Goal: Information Seeking & Learning: Check status

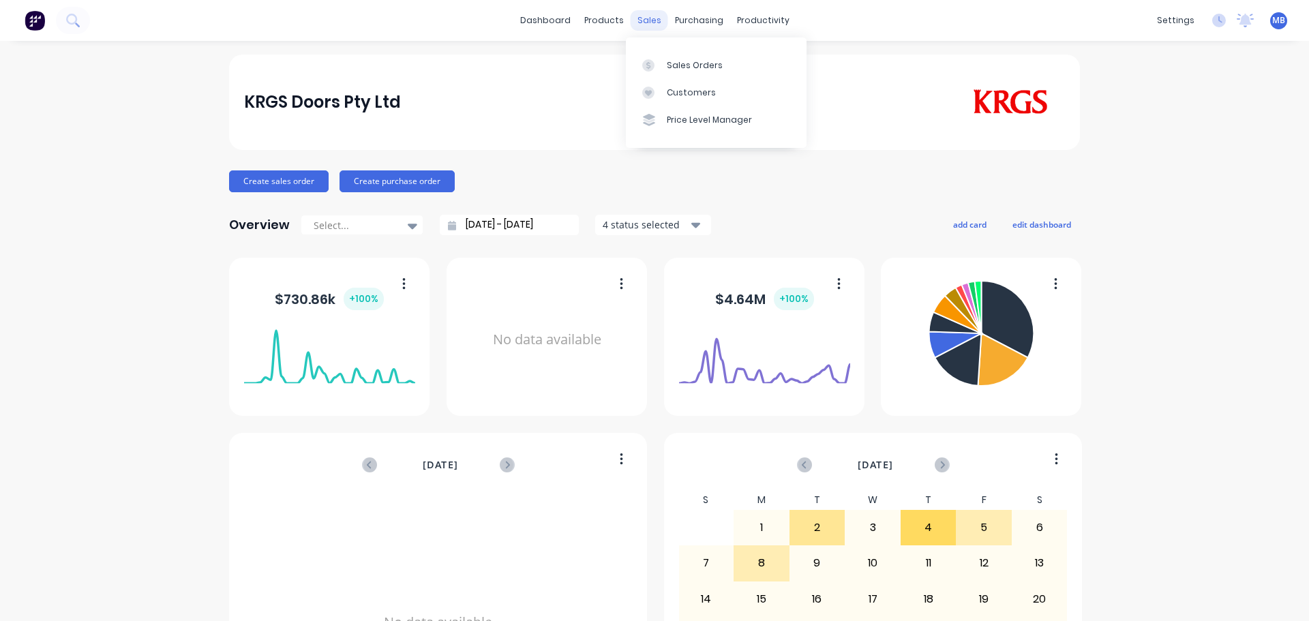
click at [643, 14] on div "sales" at bounding box center [650, 20] width 38 height 20
click at [670, 62] on div "Sales Orders" at bounding box center [695, 65] width 56 height 12
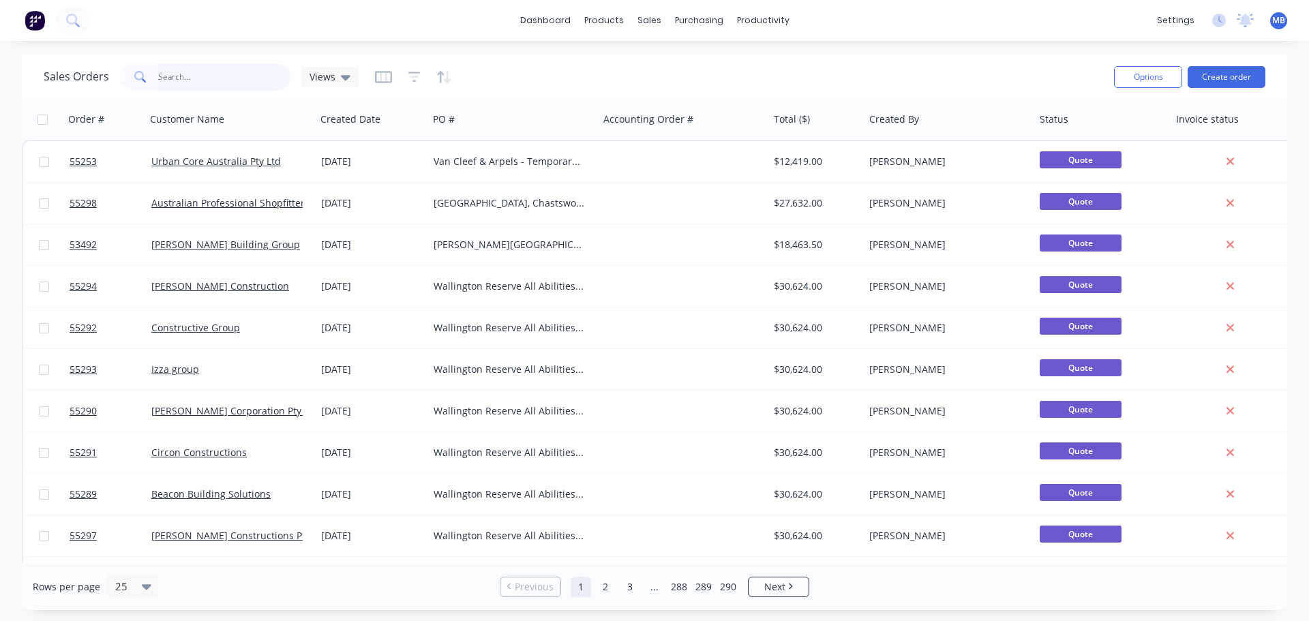
click at [170, 83] on input "text" at bounding box center [224, 76] width 133 height 27
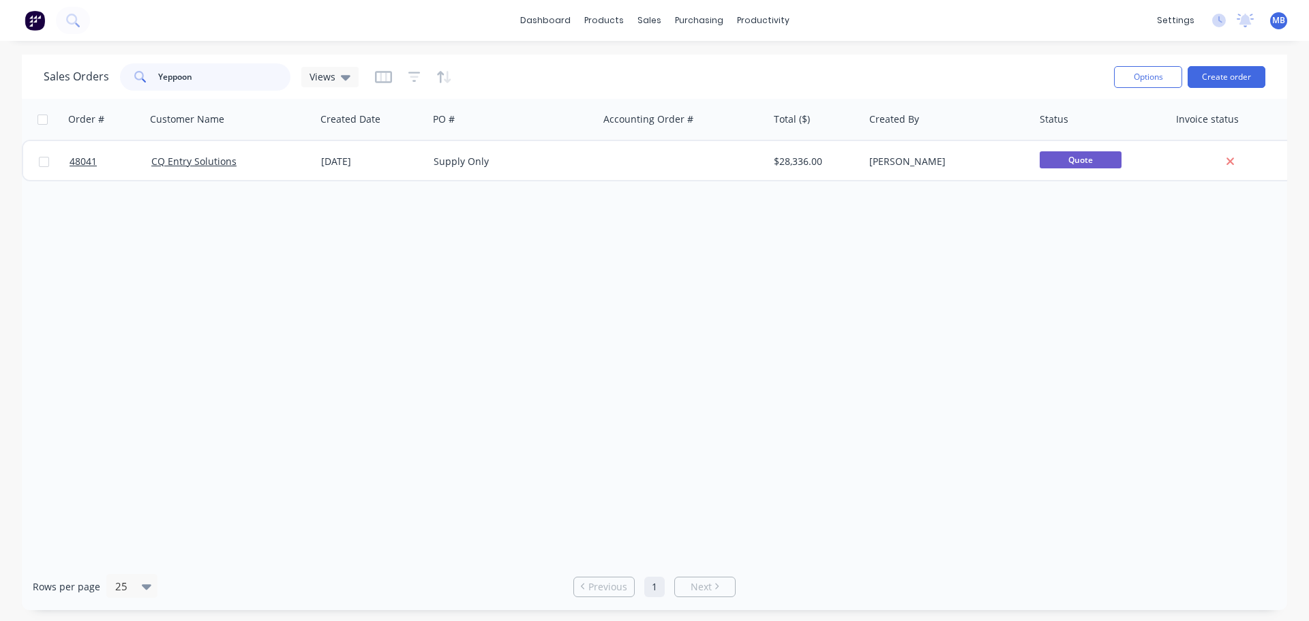
click at [173, 76] on input "Yeppoon" at bounding box center [224, 76] width 133 height 27
drag, startPoint x: 200, startPoint y: 78, endPoint x: 0, endPoint y: 9, distance: 211.6
click at [0, 64] on div "Sales Orders Yepoon Views Options Create order Order # Customer Name Created Da…" at bounding box center [654, 333] width 1309 height 556
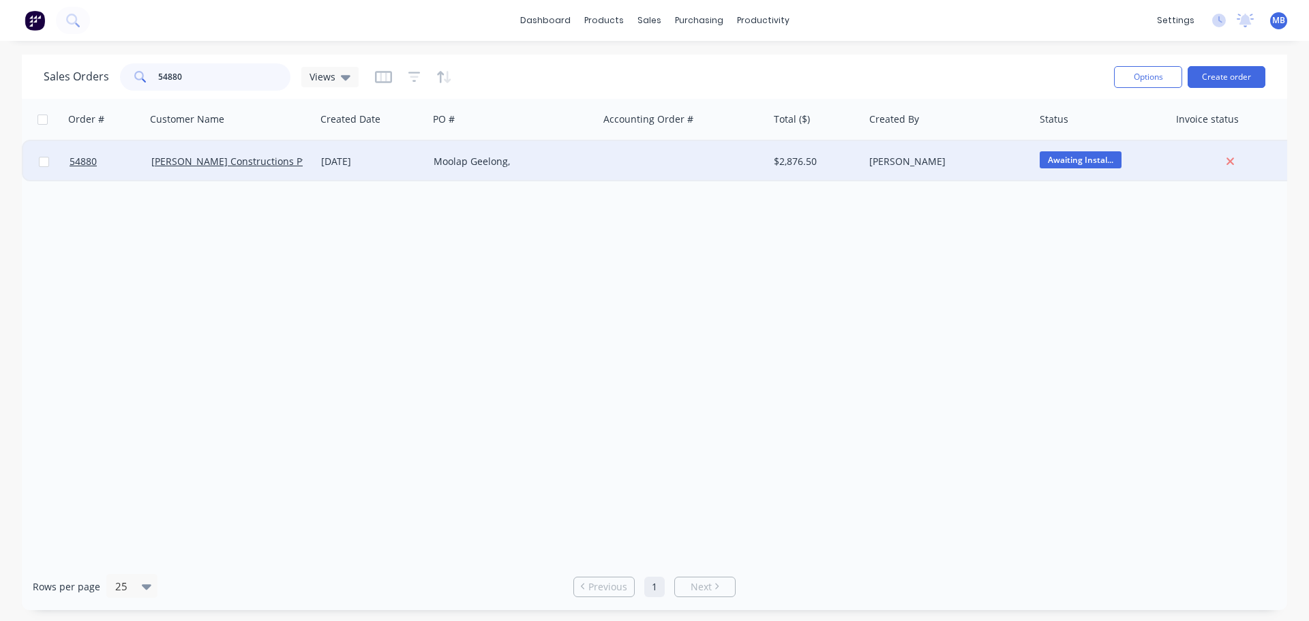
type input "54880"
click at [497, 164] on div "Moolap Geelong," at bounding box center [509, 162] width 151 height 14
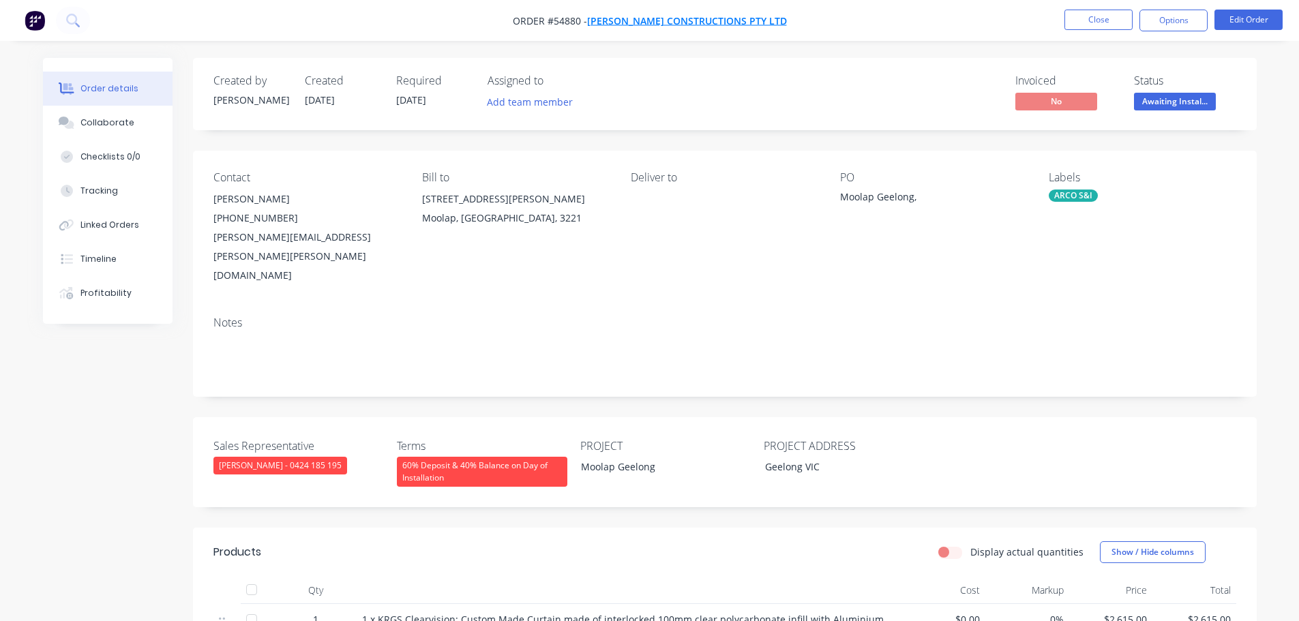
click at [639, 19] on span "[PERSON_NAME] Constructions Pty Ltd" at bounding box center [687, 20] width 200 height 13
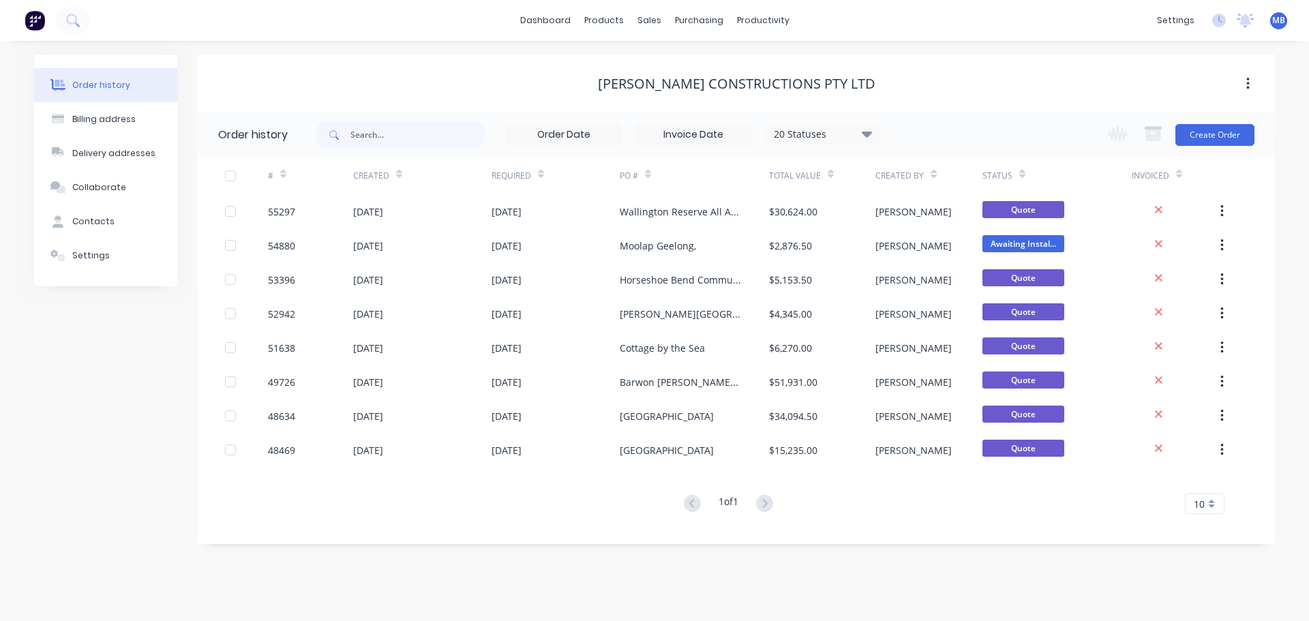
click at [399, 85] on div "[PERSON_NAME] Constructions Pty Ltd" at bounding box center [736, 84] width 1077 height 16
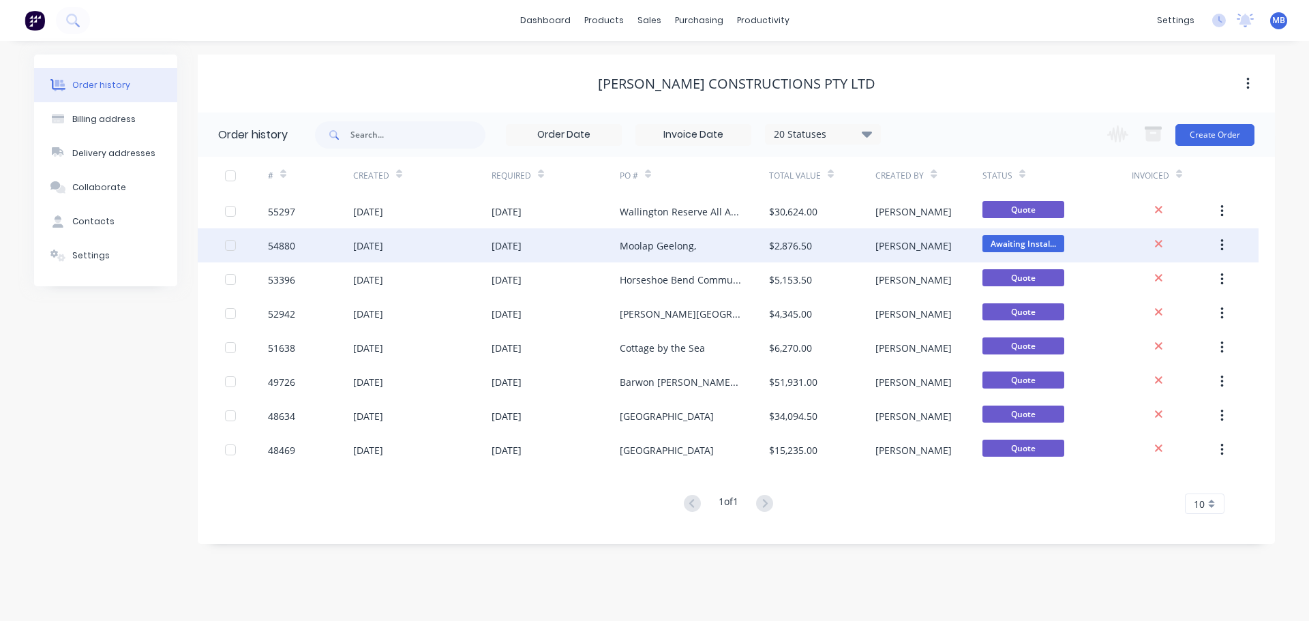
click at [659, 239] on div "Moolap Geelong," at bounding box center [658, 246] width 76 height 14
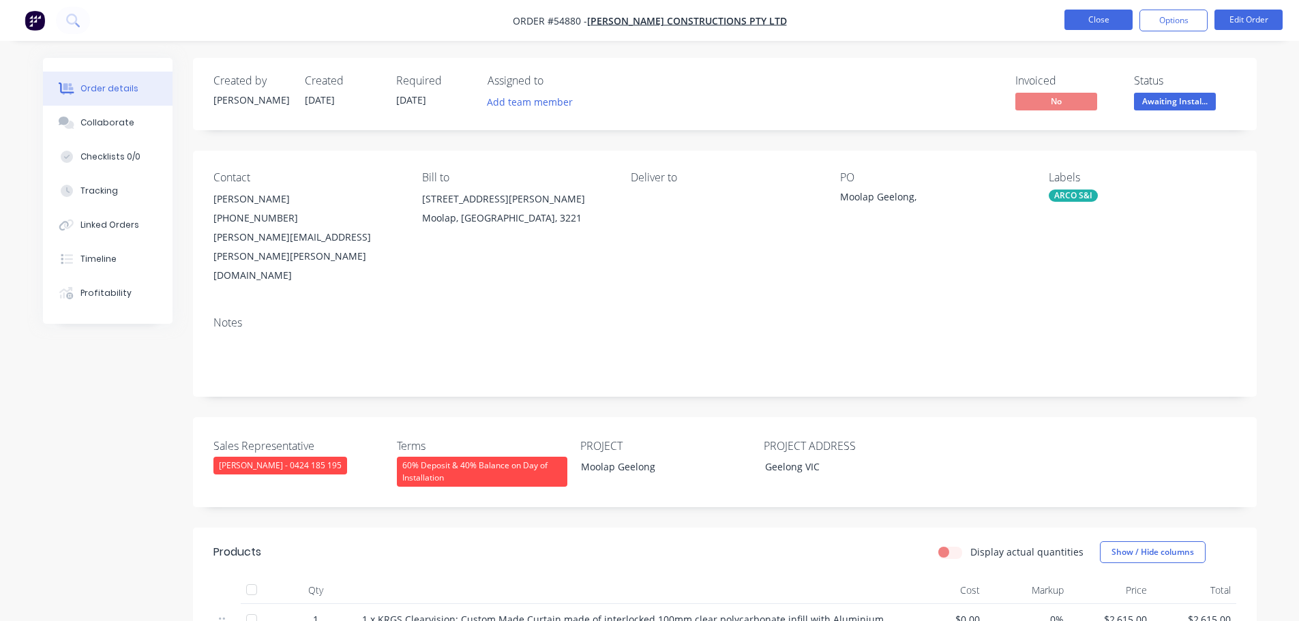
click at [1094, 21] on button "Close" at bounding box center [1099, 20] width 68 height 20
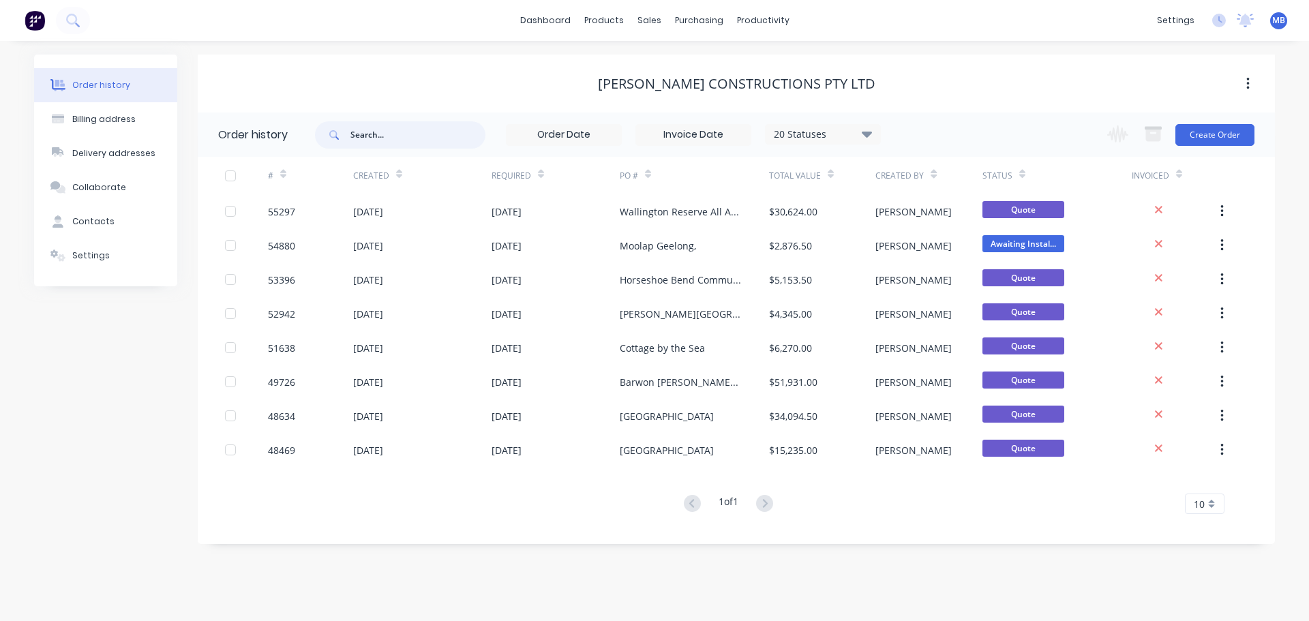
drag, startPoint x: 391, startPoint y: 134, endPoint x: 0, endPoint y: 144, distance: 390.9
click at [42, 130] on div "Order history Billing address Delivery addresses Collaborate Contacts Settings …" at bounding box center [654, 300] width 1241 height 490
type input "additon"
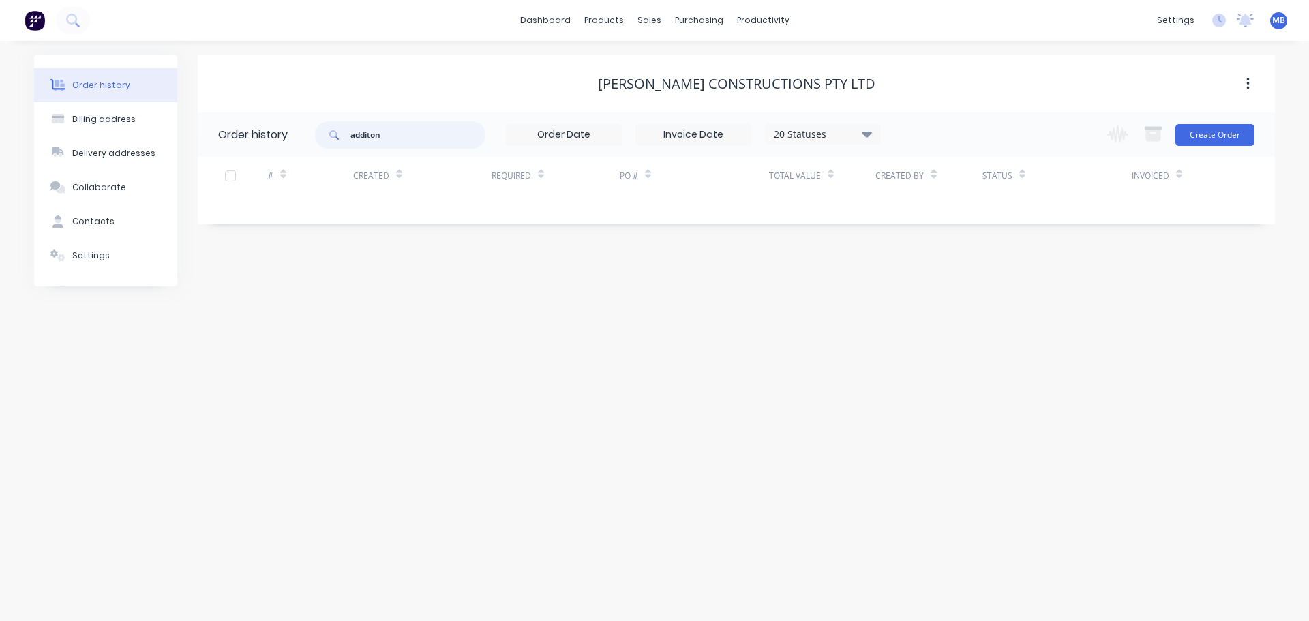
click at [396, 140] on input "additon" at bounding box center [418, 134] width 135 height 27
type input "addition"
click at [391, 137] on input "addition" at bounding box center [418, 134] width 135 height 27
type input "a"
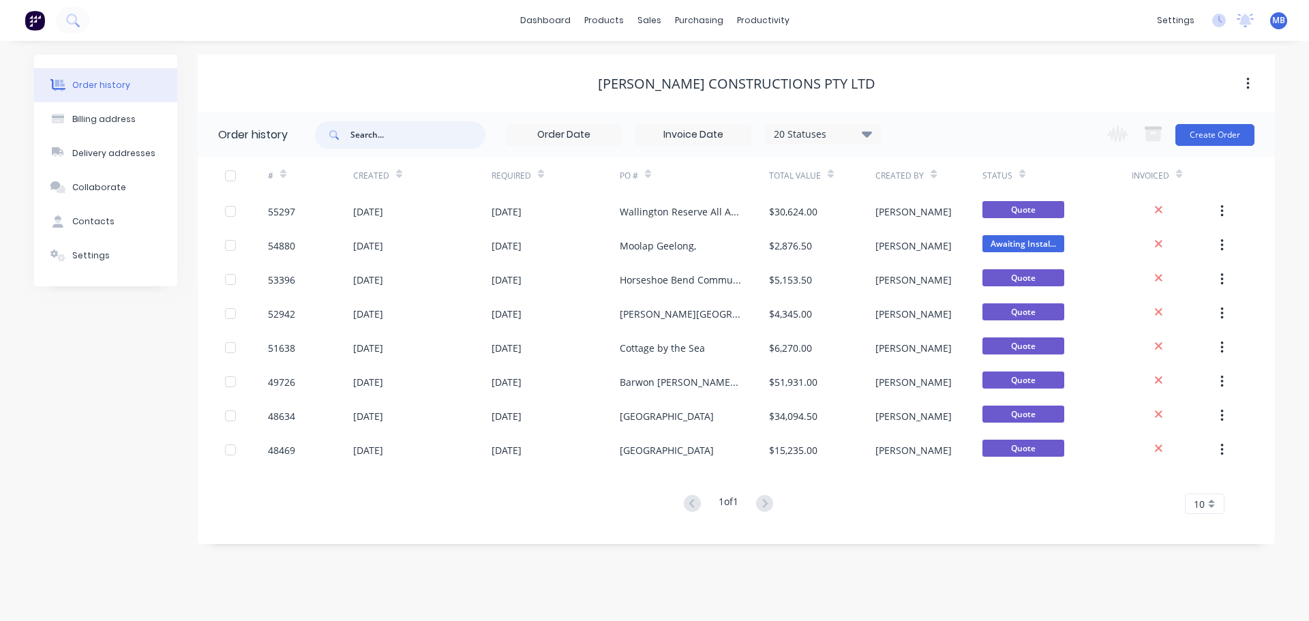
drag, startPoint x: 385, startPoint y: 138, endPoint x: 260, endPoint y: 135, distance: 124.8
click at [271, 138] on header "Order history 20 Statuses Invoice Status Invoiced Not Invoiced Partial Order St…" at bounding box center [736, 135] width 1077 height 44
type input "Addition"
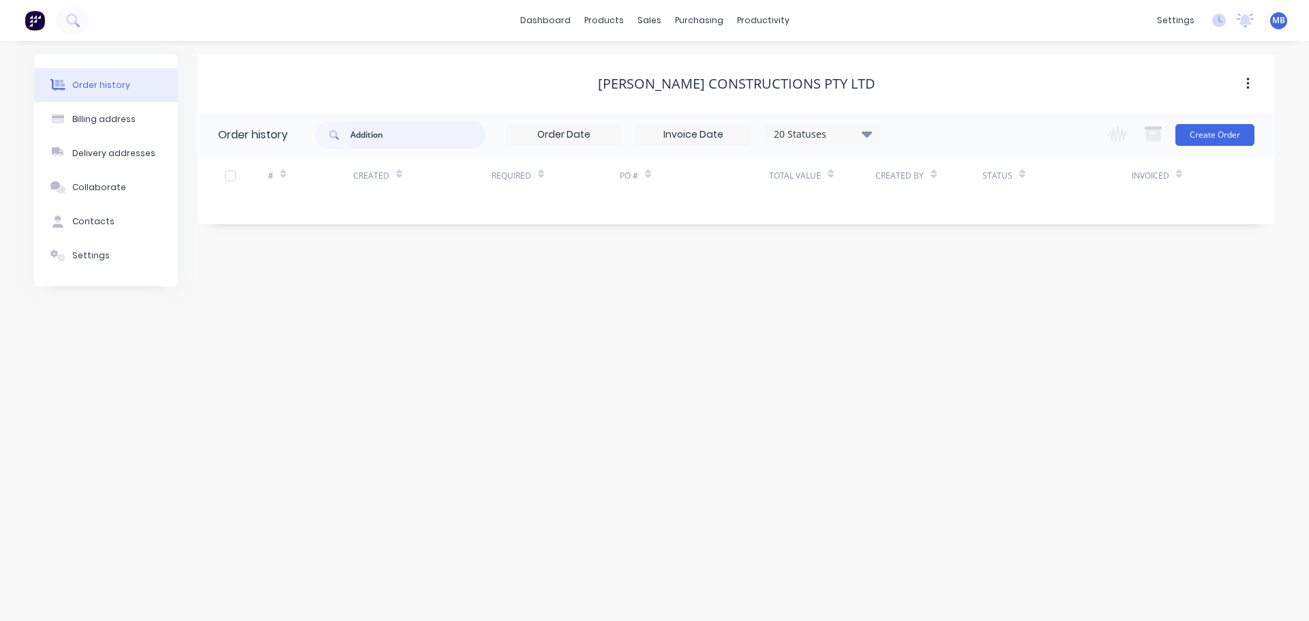
click at [409, 146] on input "Addition" at bounding box center [418, 134] width 135 height 27
type input "A"
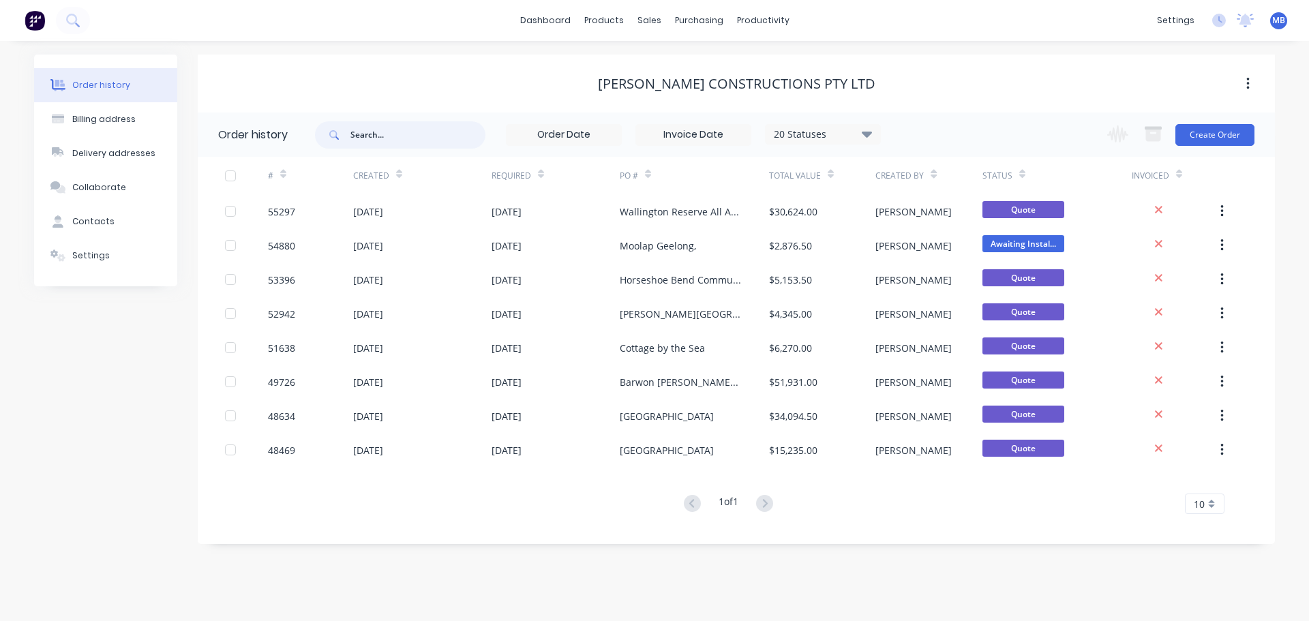
click at [380, 139] on input "text" at bounding box center [418, 134] width 135 height 27
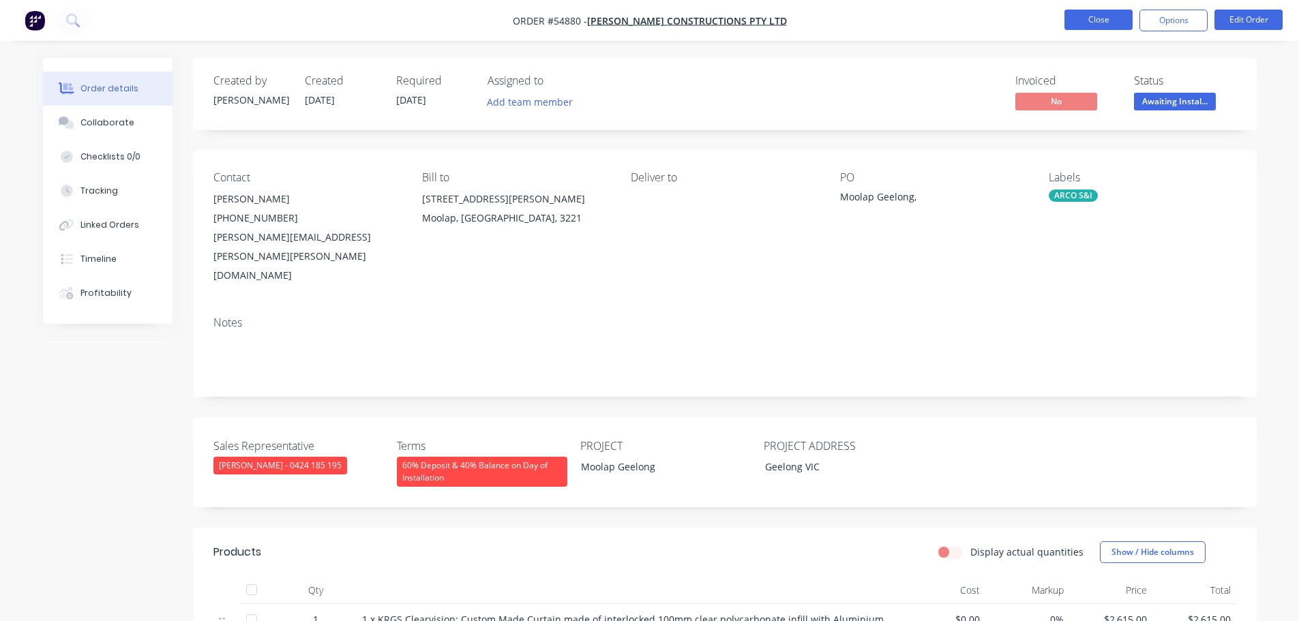
click at [1082, 17] on button "Close" at bounding box center [1099, 20] width 68 height 20
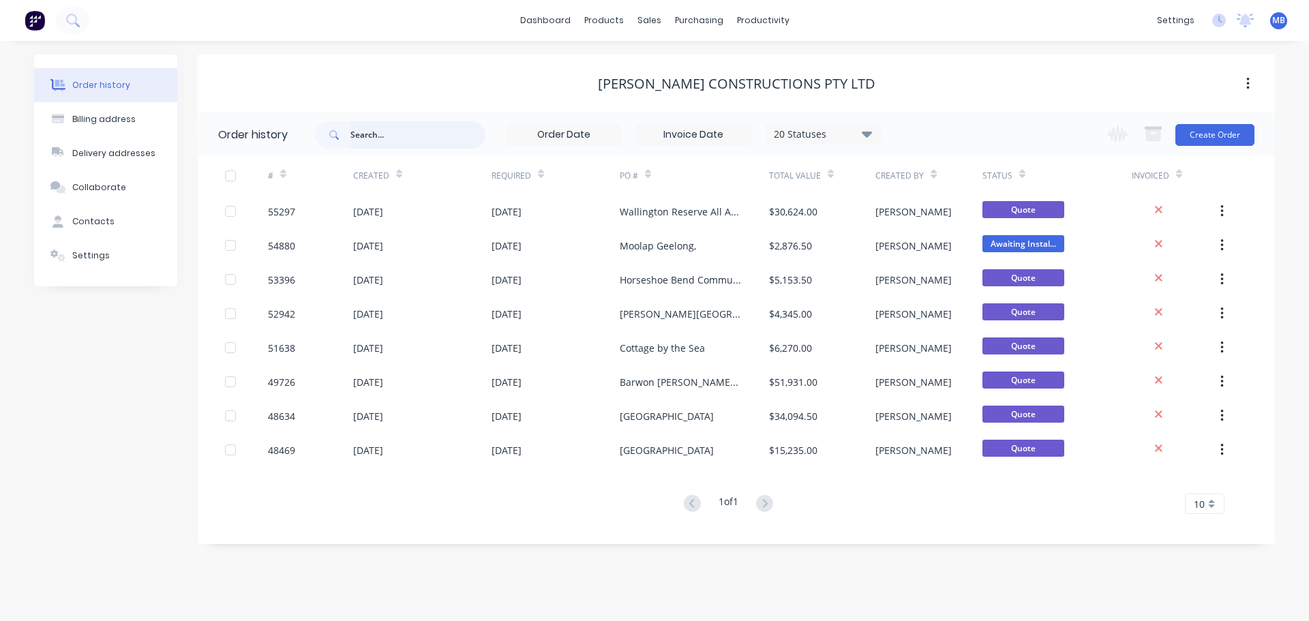
drag, startPoint x: 359, startPoint y: 133, endPoint x: 296, endPoint y: 147, distance: 65.0
click at [359, 133] on input "text" at bounding box center [418, 134] width 135 height 27
type input "addition"
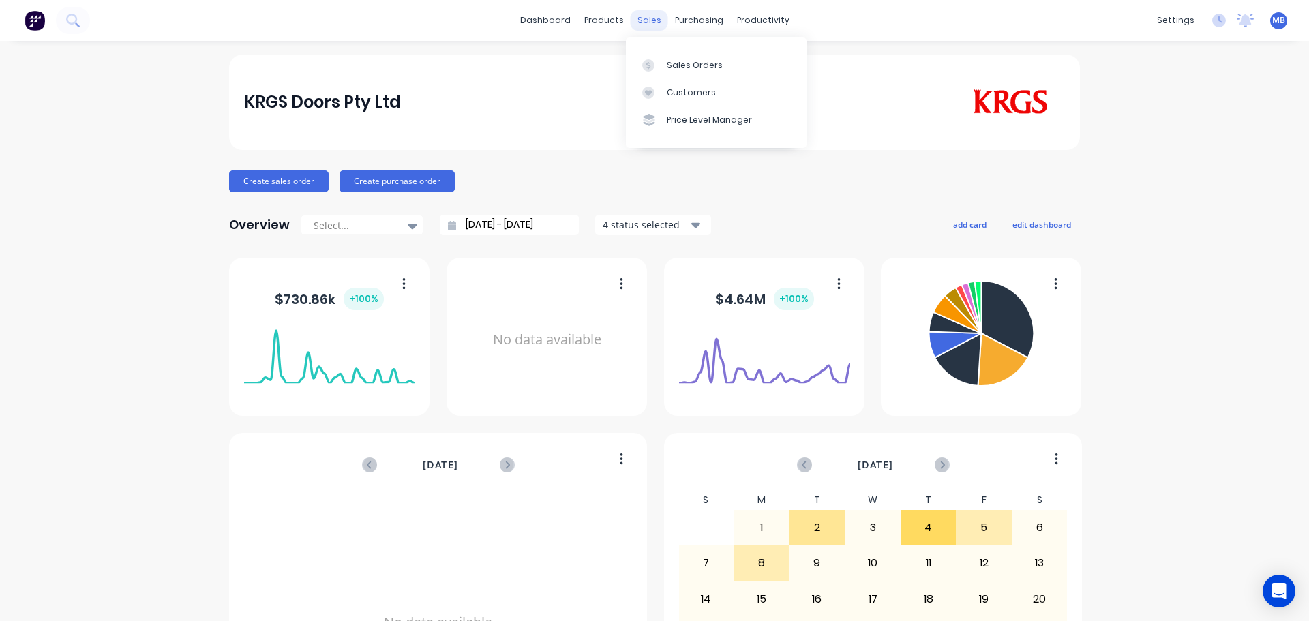
click at [635, 20] on div "sales" at bounding box center [650, 20] width 38 height 20
click at [673, 63] on div "Sales Orders" at bounding box center [695, 65] width 56 height 12
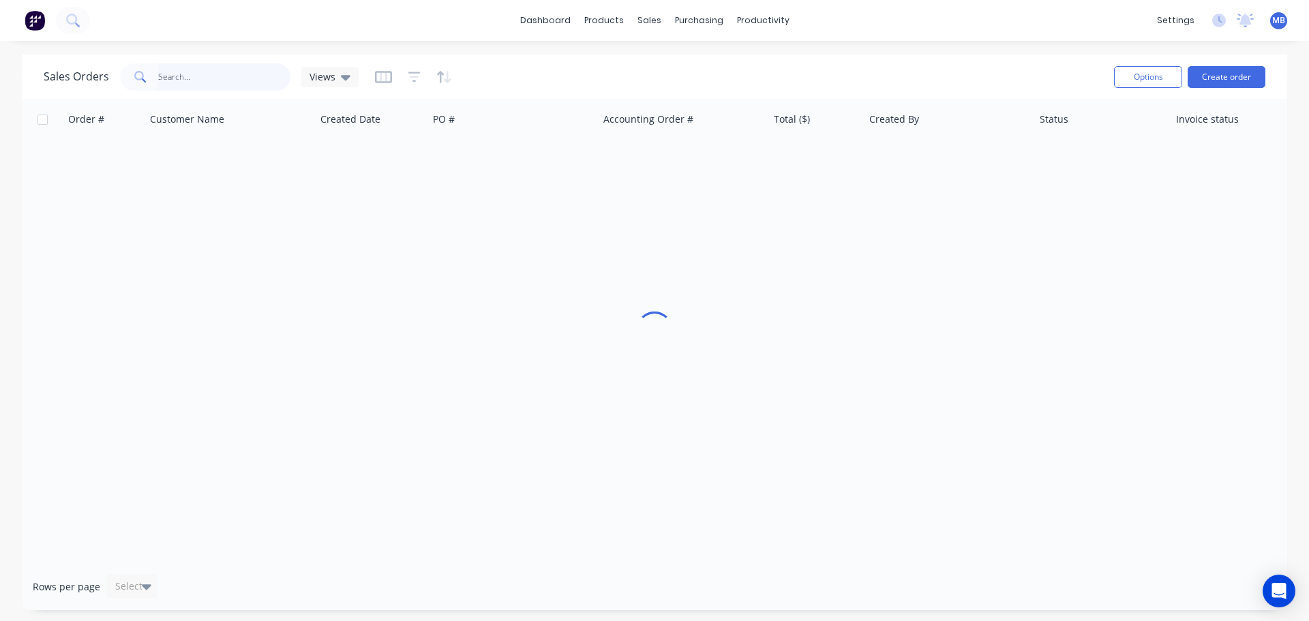
click at [217, 77] on input "text" at bounding box center [224, 76] width 133 height 27
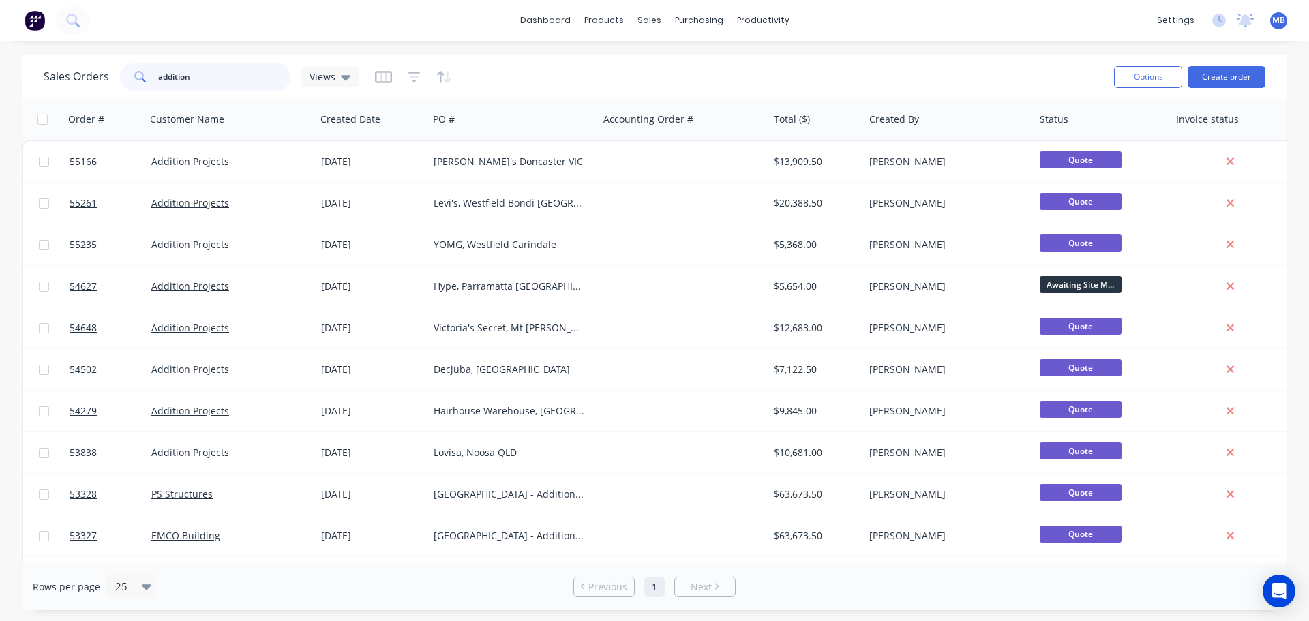
type input "addition"
